Goal: Find specific page/section: Find specific page/section

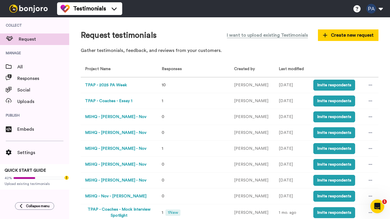
scroll to position [12, 0]
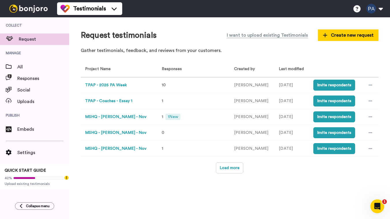
click at [104, 112] on td "MSHQ - [PERSON_NAME] - Nov" at bounding box center [118, 117] width 74 height 16
click at [105, 116] on button "MSHQ - [PERSON_NAME] - Nov" at bounding box center [115, 117] width 61 height 6
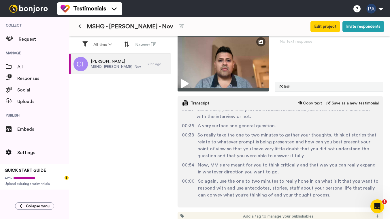
scroll to position [980, 0]
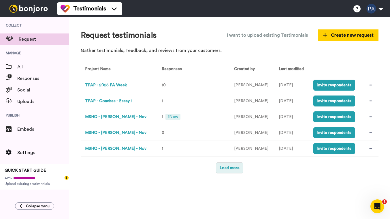
click at [229, 168] on button "Load more" at bounding box center [229, 167] width 27 height 11
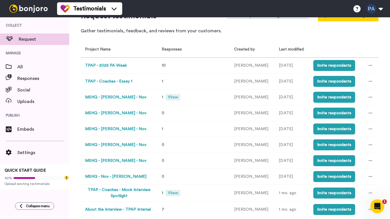
scroll to position [21, 0]
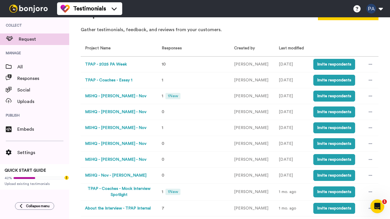
click at [109, 110] on button "MSHQ - [PERSON_NAME] - Nov" at bounding box center [115, 112] width 61 height 6
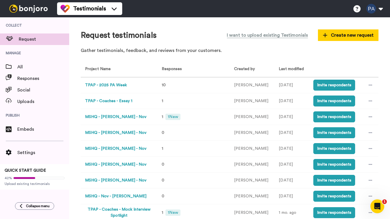
scroll to position [1, 0]
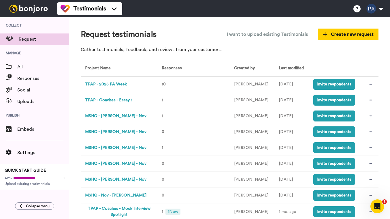
click at [110, 114] on button "MSHQ - [PERSON_NAME] - Nov" at bounding box center [115, 116] width 61 height 6
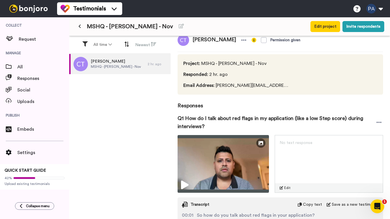
scroll to position [14, 0]
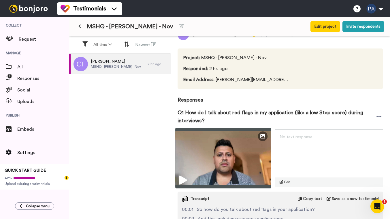
click at [200, 145] on img at bounding box center [223, 158] width 96 height 60
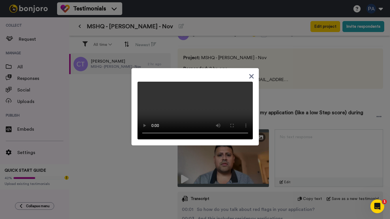
click at [148, 161] on div at bounding box center [195, 109] width 390 height 219
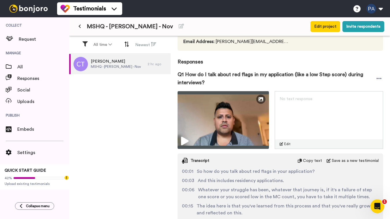
scroll to position [0, 0]
